Goal: Find specific page/section: Find specific page/section

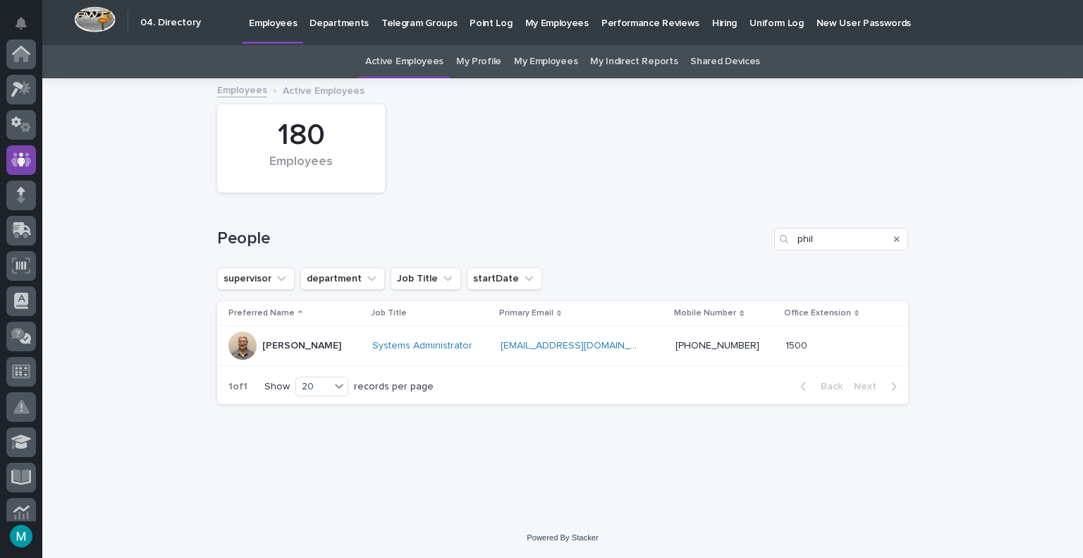
scroll to position [106, 0]
click at [806, 236] on input "phil" at bounding box center [841, 239] width 134 height 23
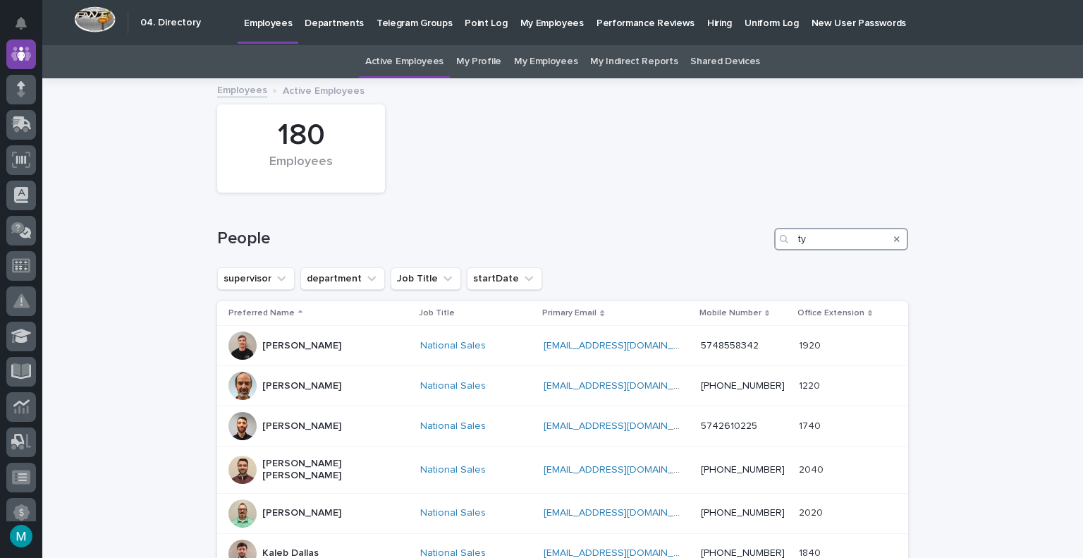
type input "t"
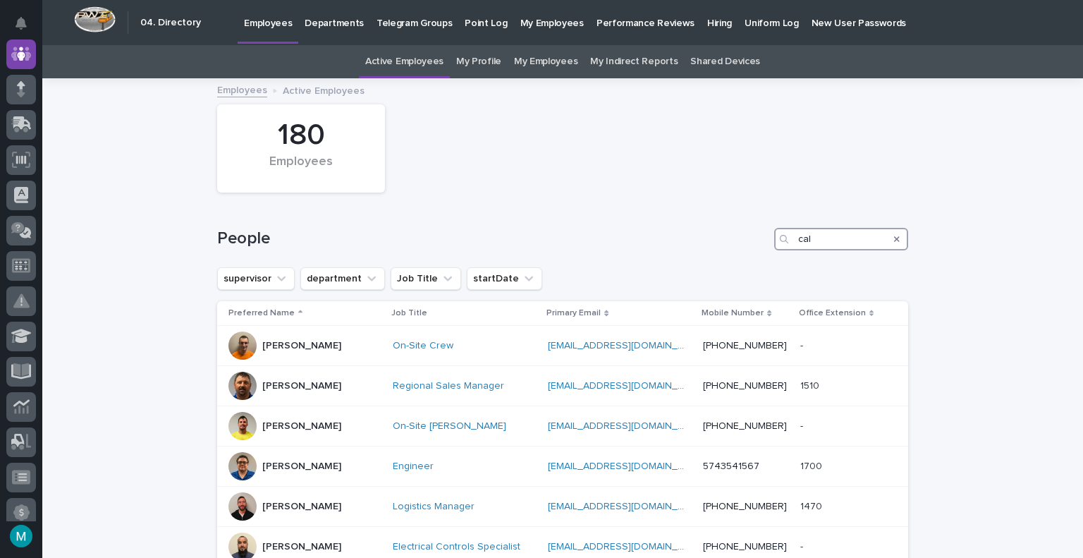
click at [795, 243] on input "cal" at bounding box center [841, 239] width 134 height 23
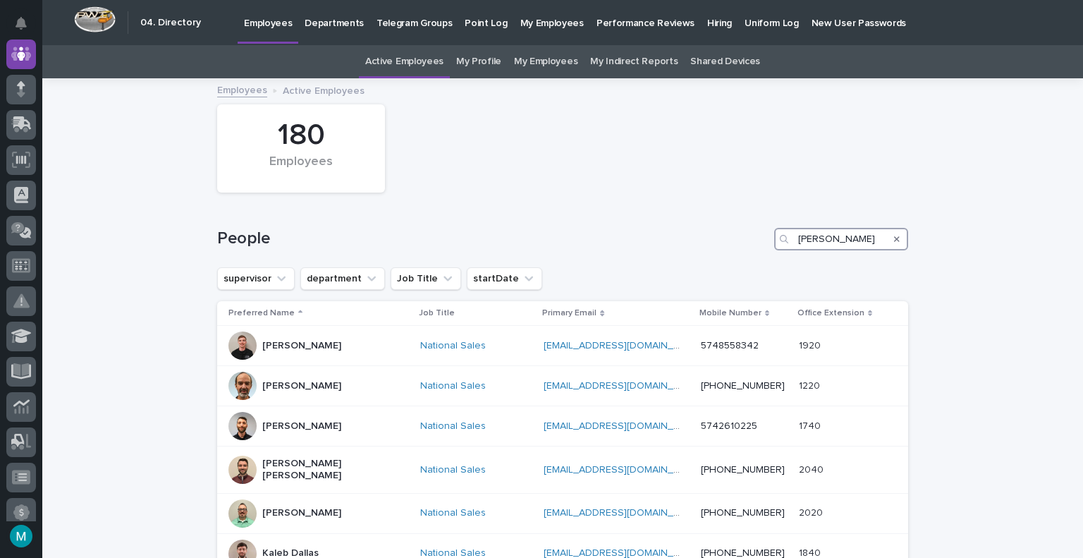
click at [835, 244] on input "[PERSON_NAME]" at bounding box center [841, 239] width 134 height 23
click at [824, 236] on input "[PERSON_NAME]" at bounding box center [841, 239] width 134 height 23
type input "[PERSON_NAME]"
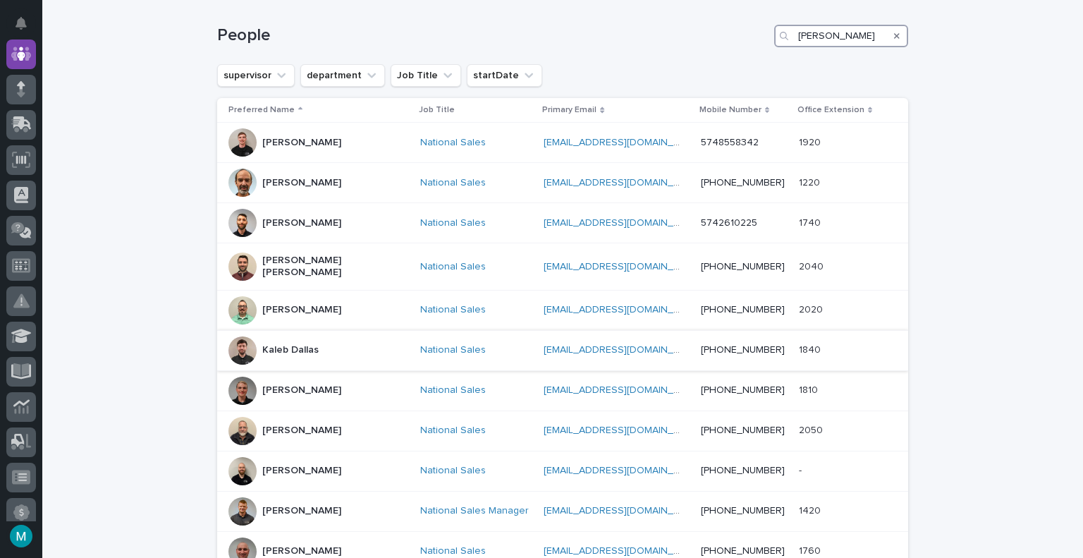
scroll to position [226, 0]
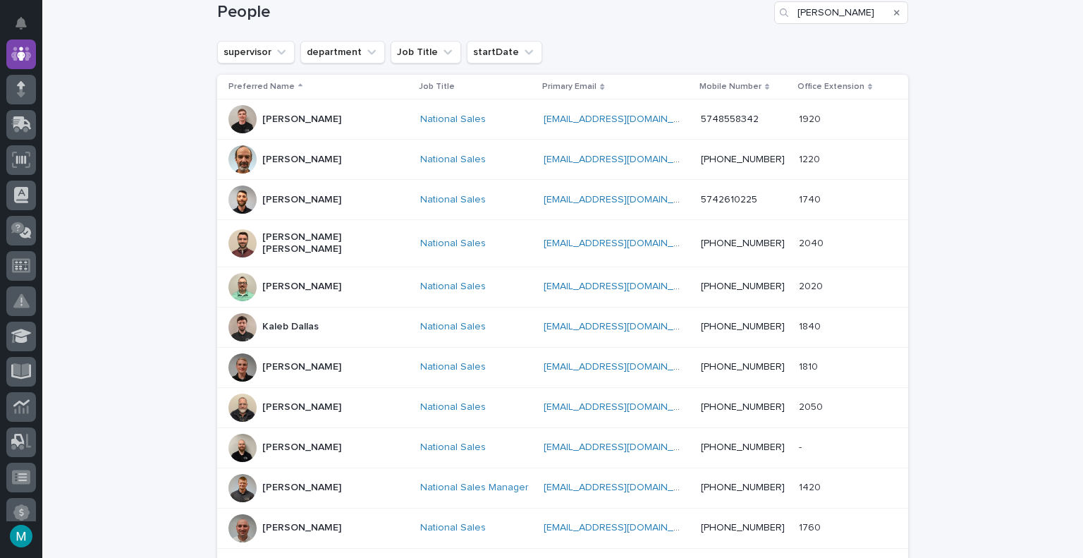
drag, startPoint x: 890, startPoint y: 9, endPoint x: 856, endPoint y: 15, distance: 34.3
click at [894, 8] on icon "Search" at bounding box center [897, 12] width 6 height 8
click at [705, 33] on div "People" at bounding box center [562, 7] width 691 height 68
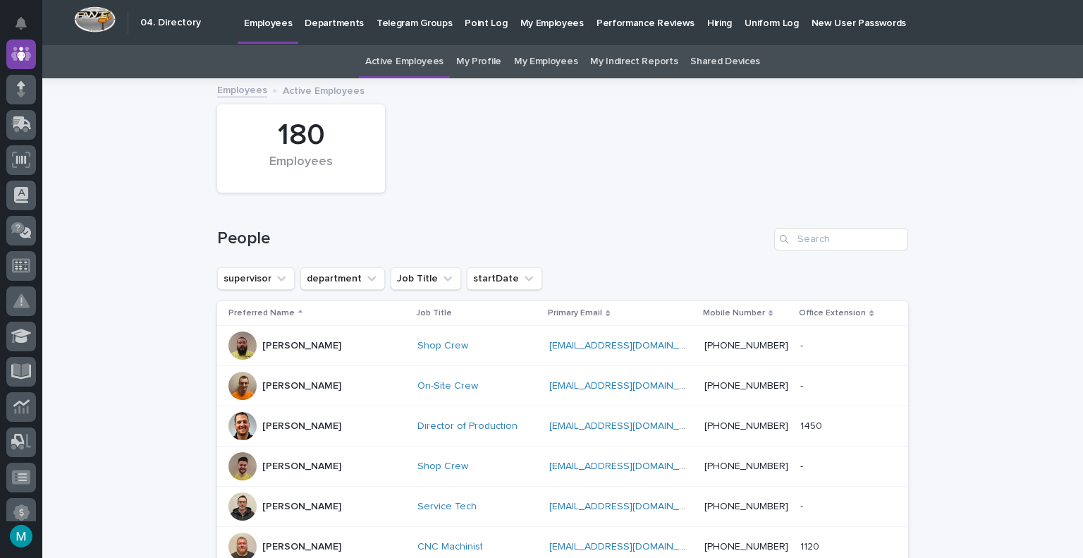
drag, startPoint x: 756, startPoint y: 178, endPoint x: 751, endPoint y: 171, distance: 8.0
click at [755, 176] on div "180 Employees" at bounding box center [562, 148] width 705 height 102
